Goal: Transaction & Acquisition: Obtain resource

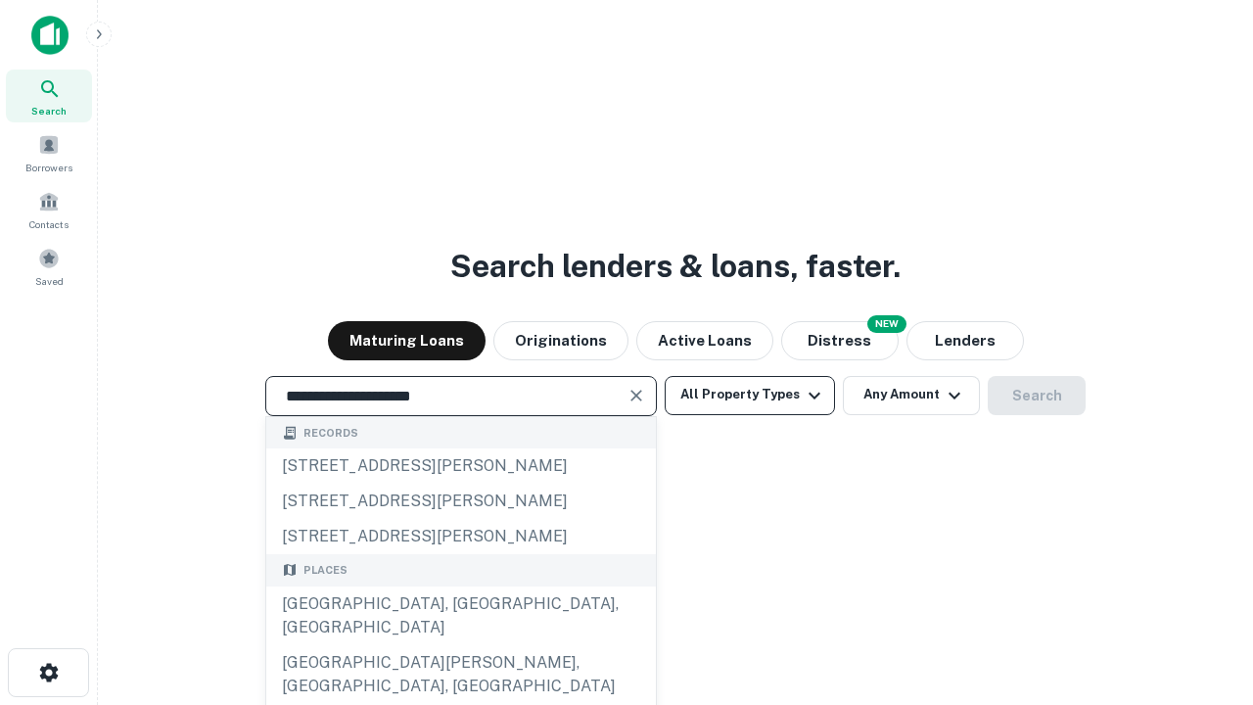
click at [460, 645] on div "[GEOGRAPHIC_DATA], [GEOGRAPHIC_DATA], [GEOGRAPHIC_DATA]" at bounding box center [461, 615] width 390 height 59
click at [750, 394] on button "All Property Types" at bounding box center [750, 395] width 170 height 39
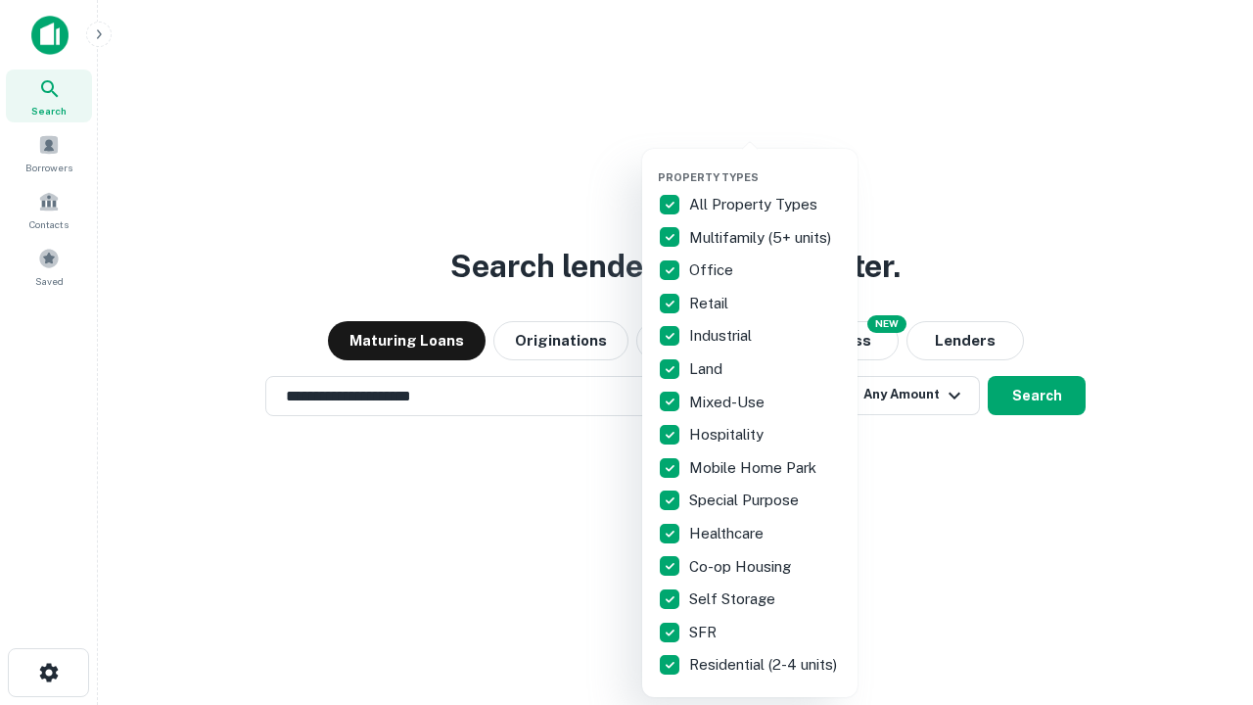
type input "**********"
click at [765, 164] on button "button" at bounding box center [765, 164] width 215 height 1
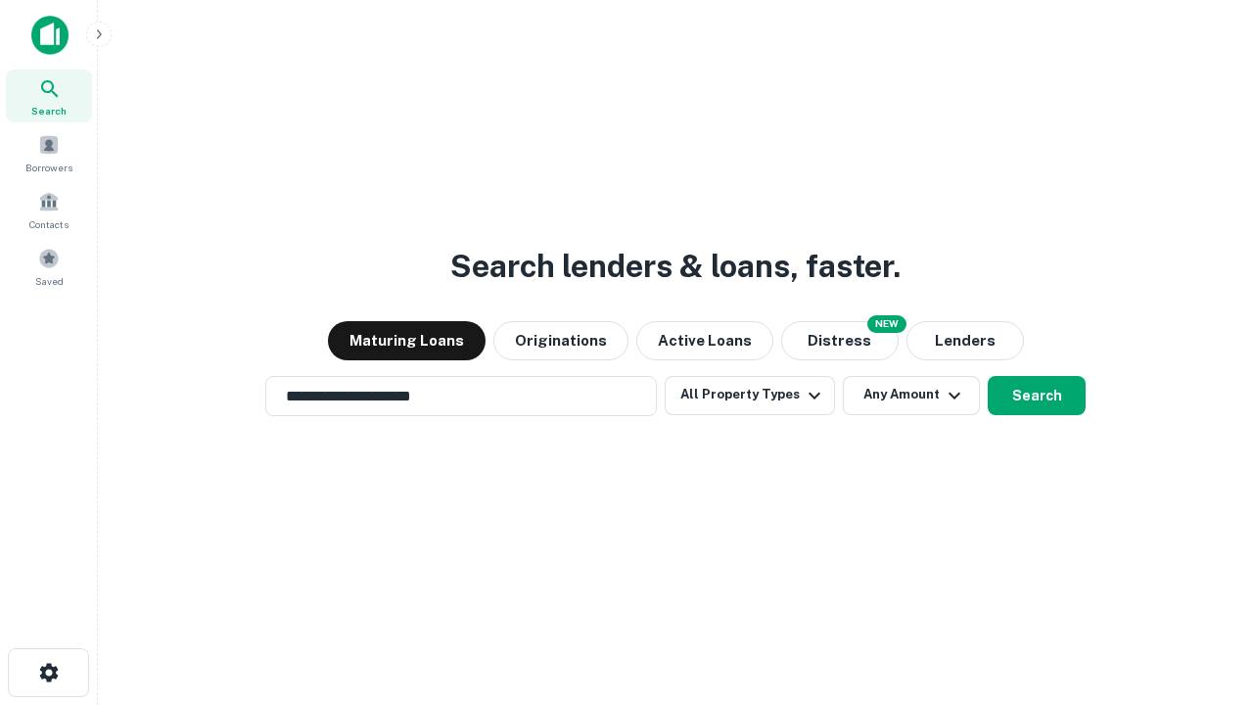
scroll to position [30, 0]
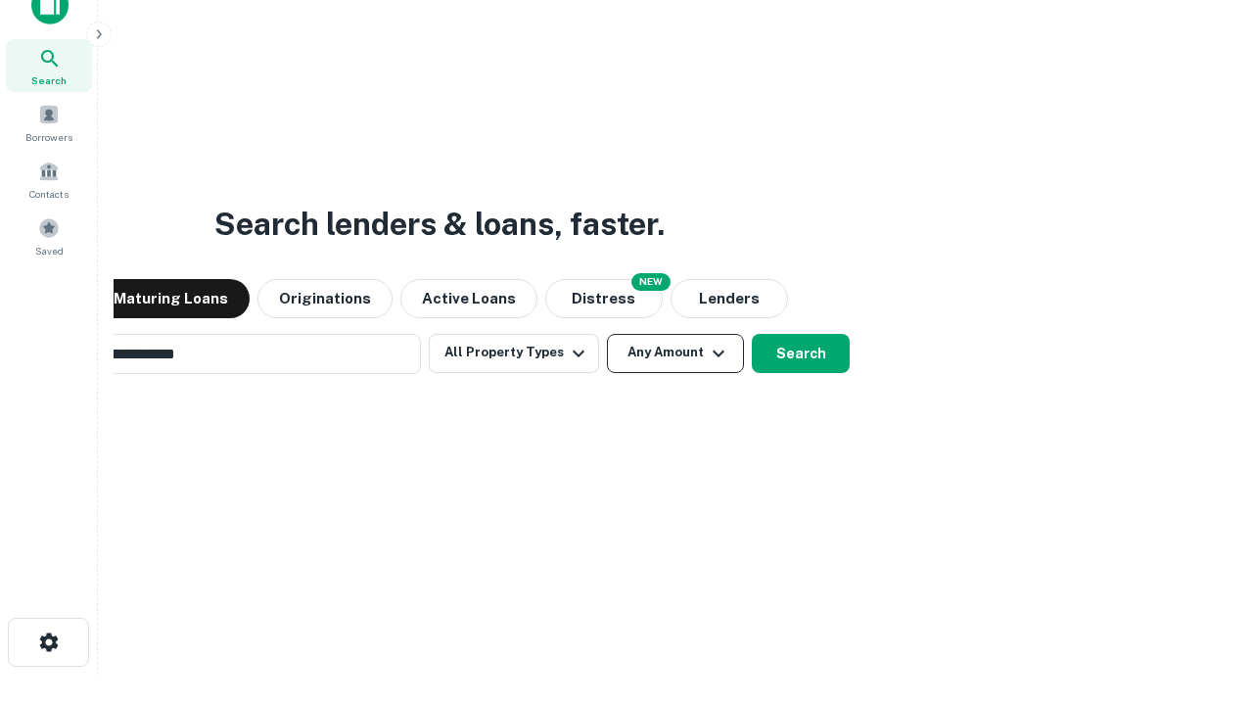
click at [607, 334] on button "Any Amount" at bounding box center [675, 353] width 137 height 39
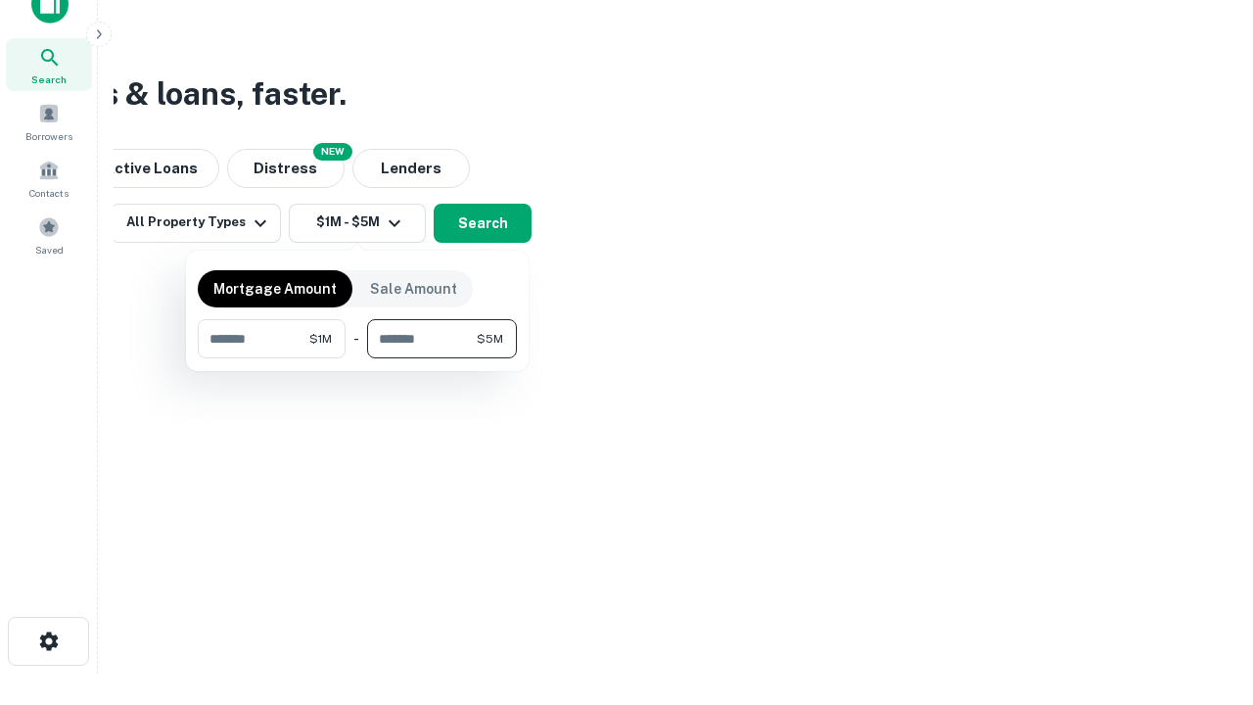
type input "*******"
click at [357, 358] on button "button" at bounding box center [357, 358] width 319 height 1
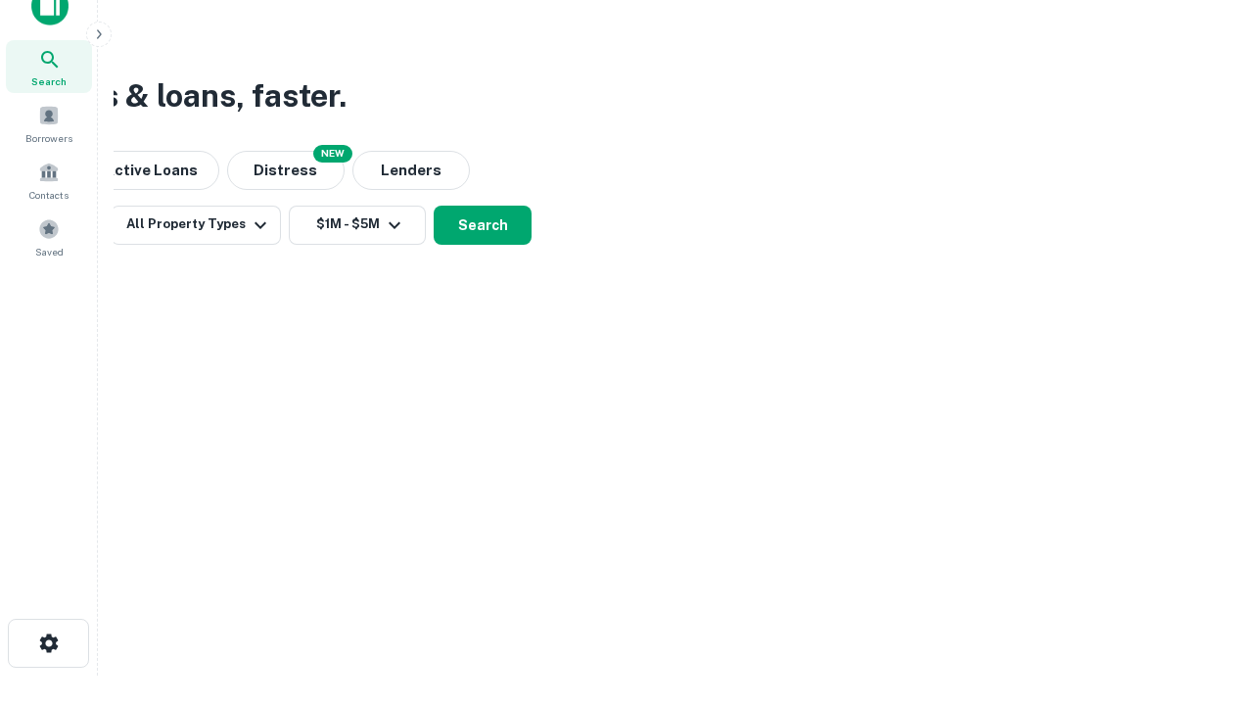
scroll to position [12, 361]
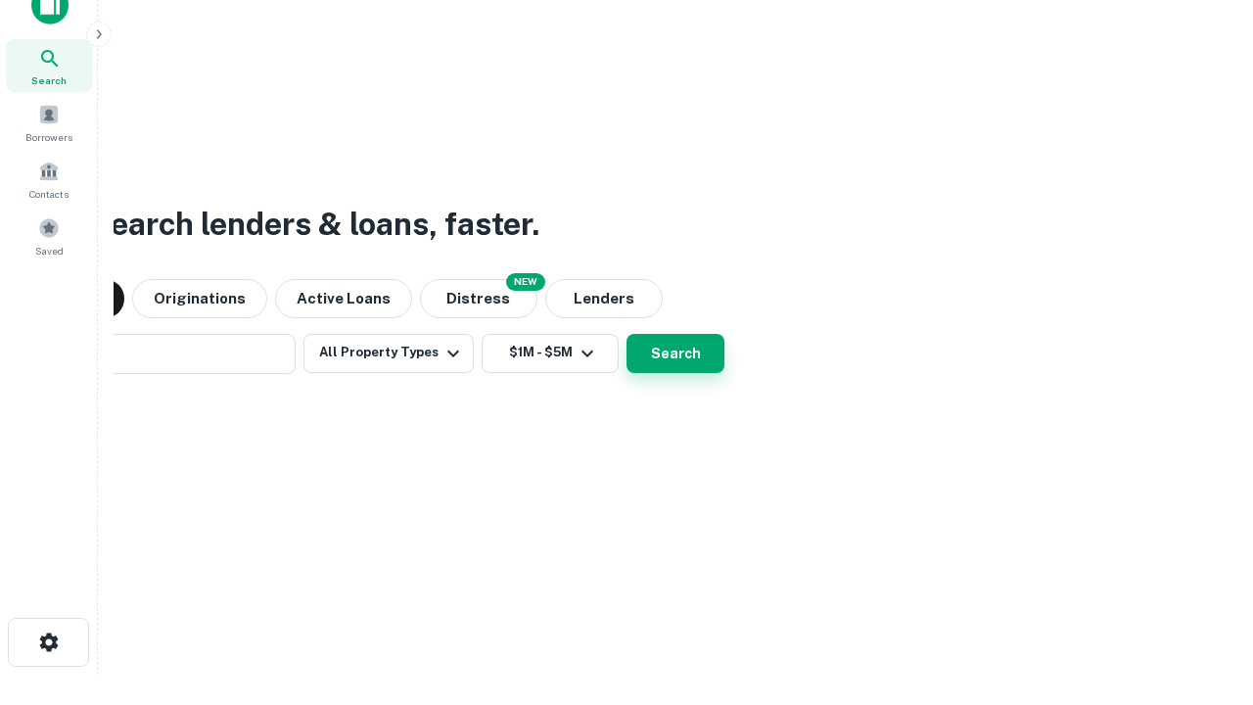
click at [626, 334] on button "Search" at bounding box center [675, 353] width 98 height 39
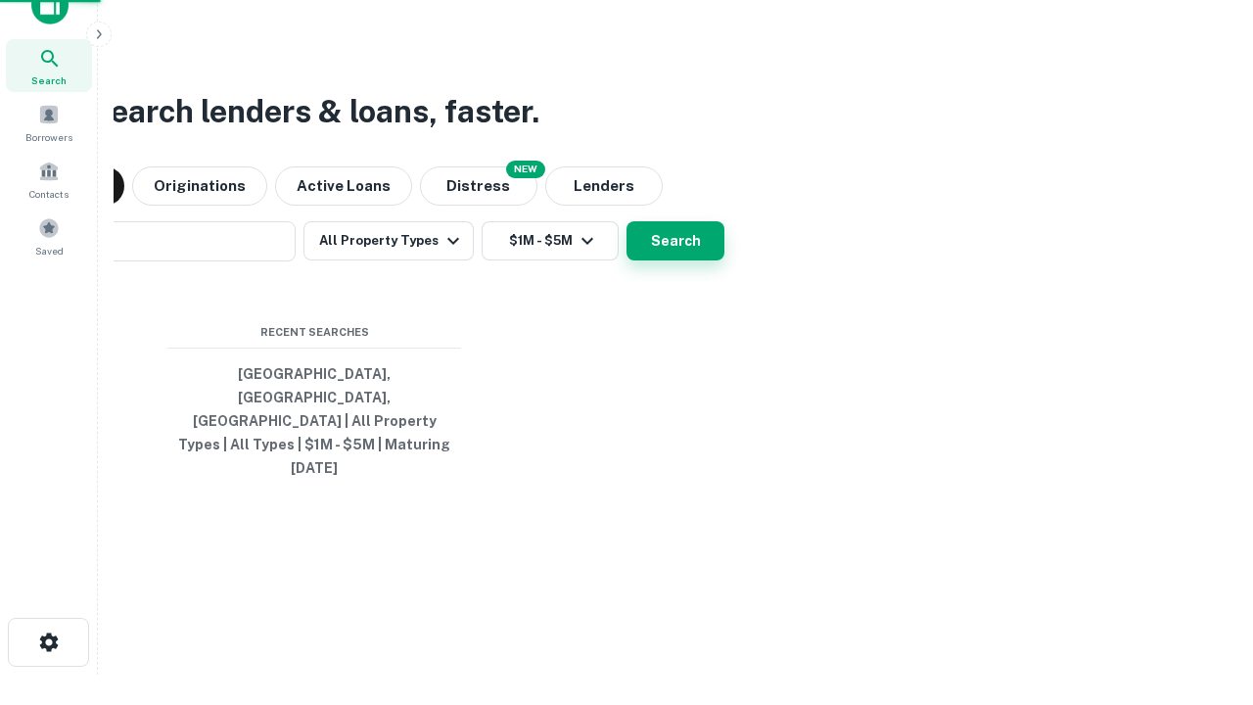
scroll to position [52, 554]
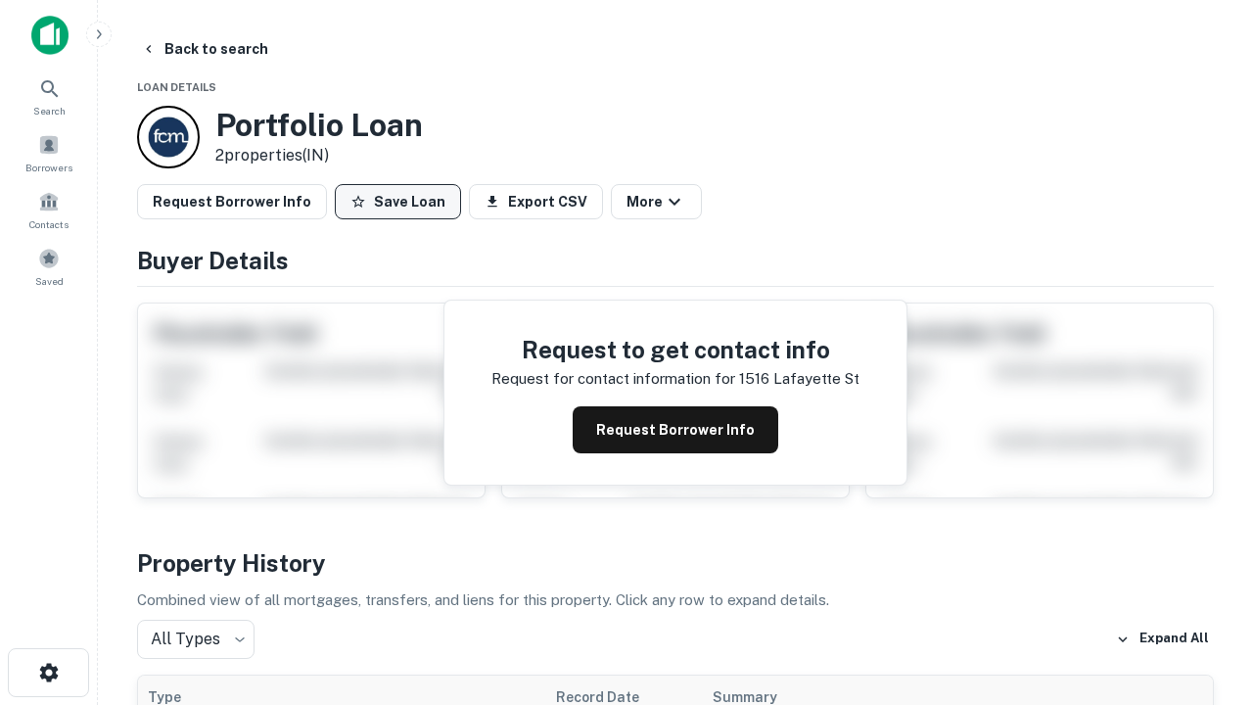
click at [397, 202] on button "Save Loan" at bounding box center [398, 201] width 126 height 35
click at [402, 202] on button "Loan Saved" at bounding box center [402, 201] width 135 height 35
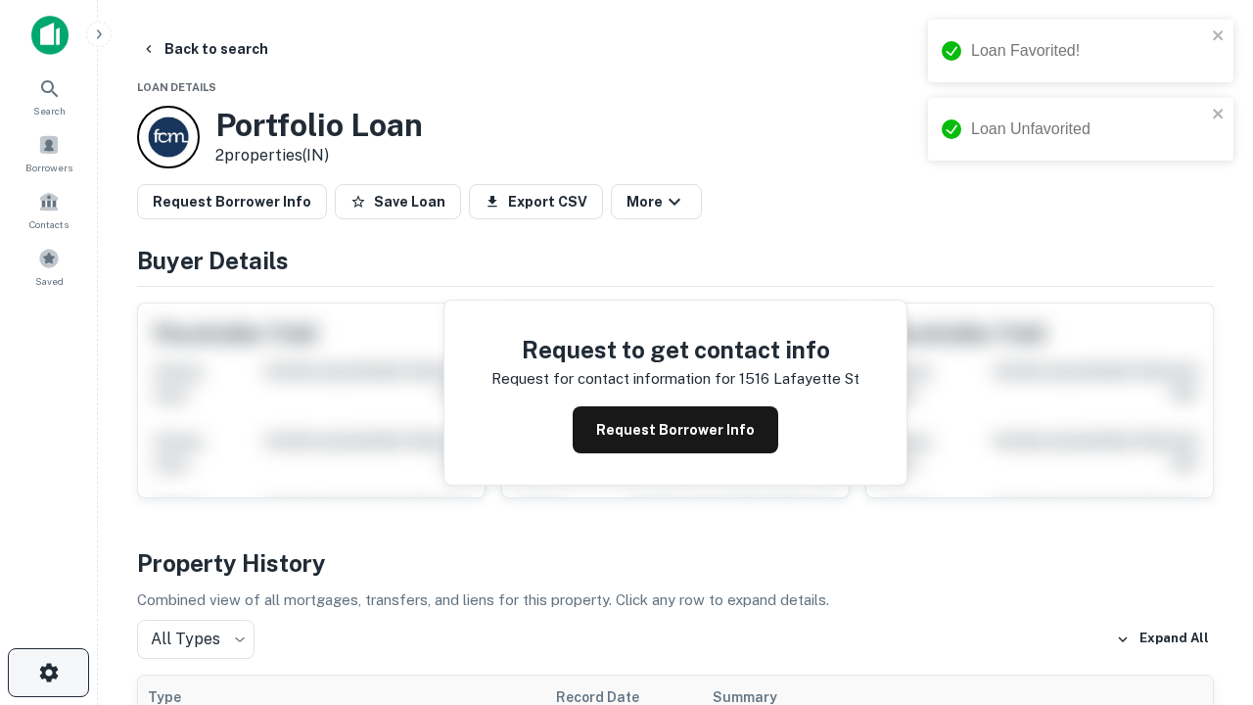
click at [48, 672] on icon "button" at bounding box center [48, 672] width 23 height 23
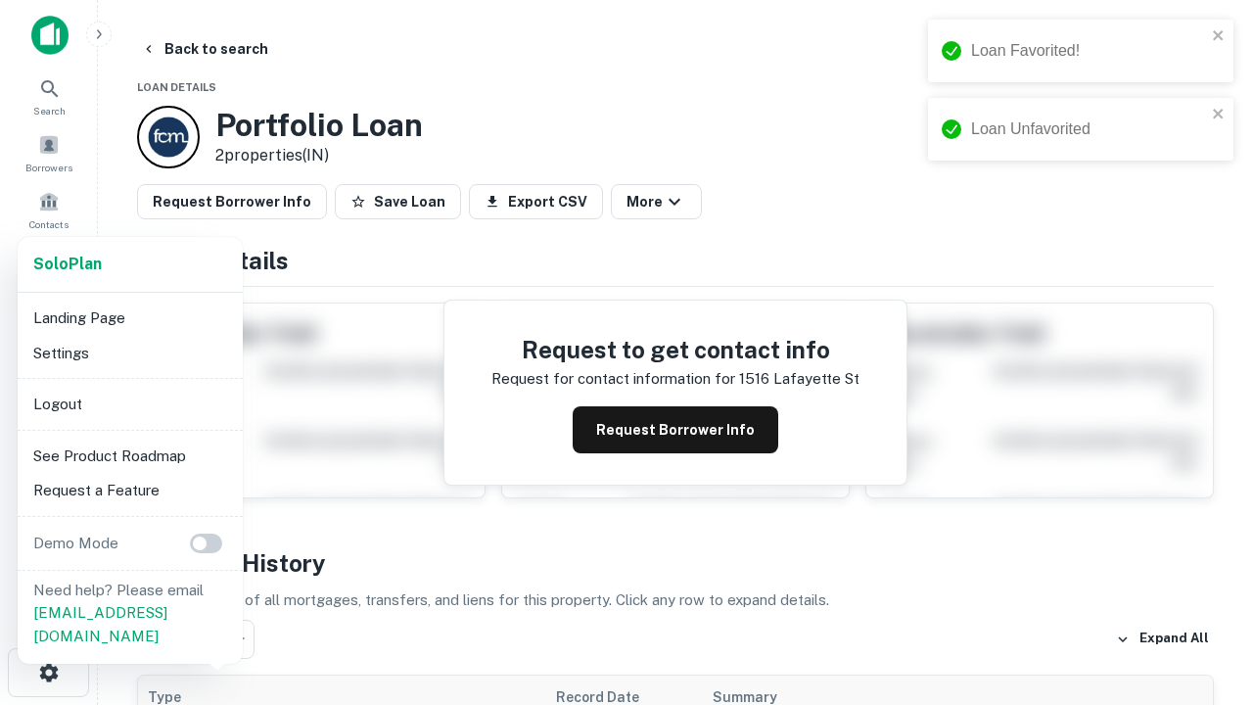
click at [129, 403] on li "Logout" at bounding box center [129, 404] width 209 height 35
